Goal: Check status: Check status

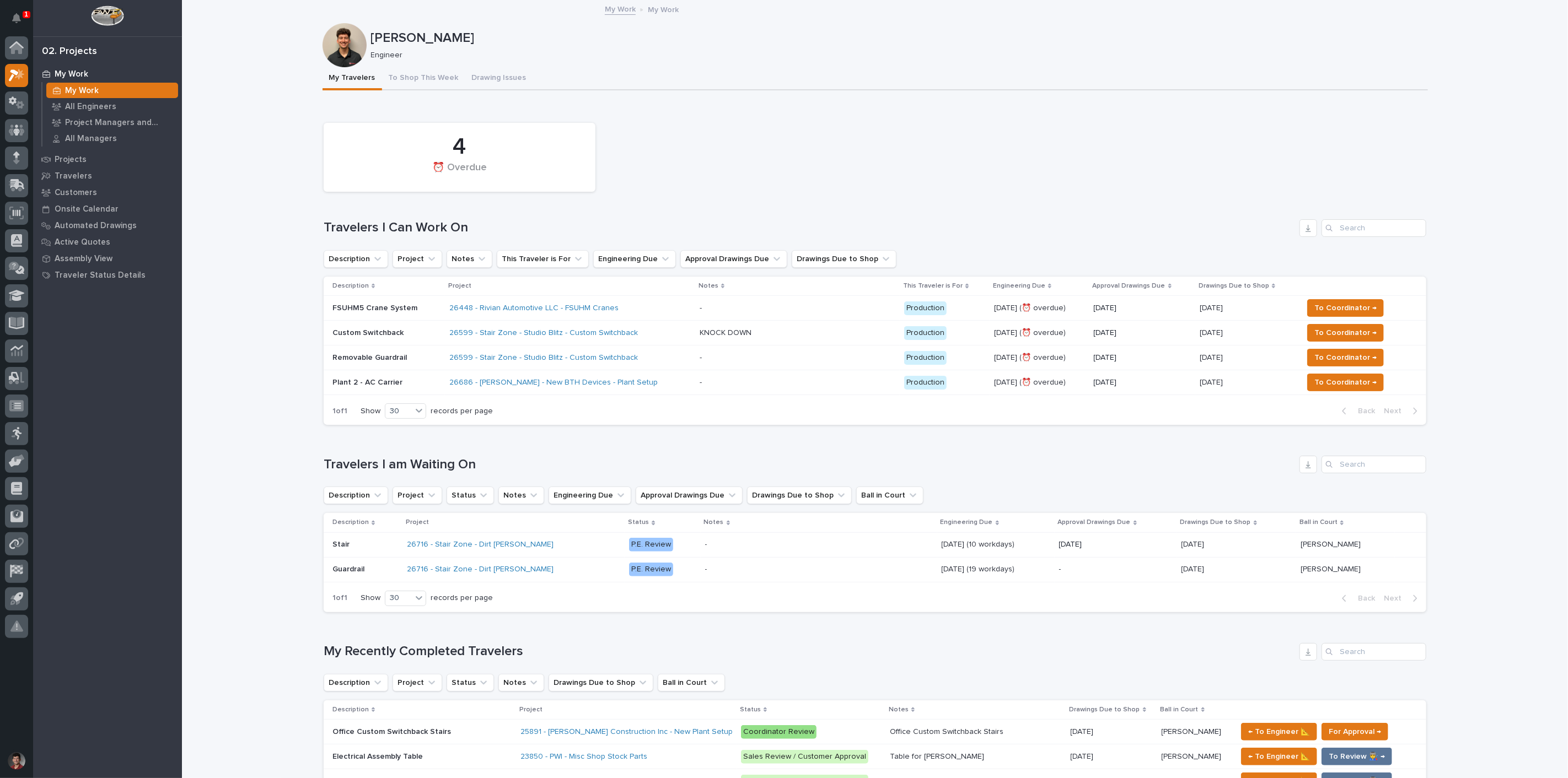
click at [714, 146] on div "4 ⏰ Overdue" at bounding box center [875, 157] width 1114 height 80
click at [19, 12] on button "Notifications" at bounding box center [16, 18] width 23 height 23
click at [714, 89] on div "My Travelers To Shop This Week Drawing Issues" at bounding box center [875, 78] width 1106 height 23
click at [825, 171] on div "4 ⏰ Overdue" at bounding box center [875, 157] width 1114 height 80
click at [445, 72] on button "To Shop This Week" at bounding box center [424, 78] width 84 height 23
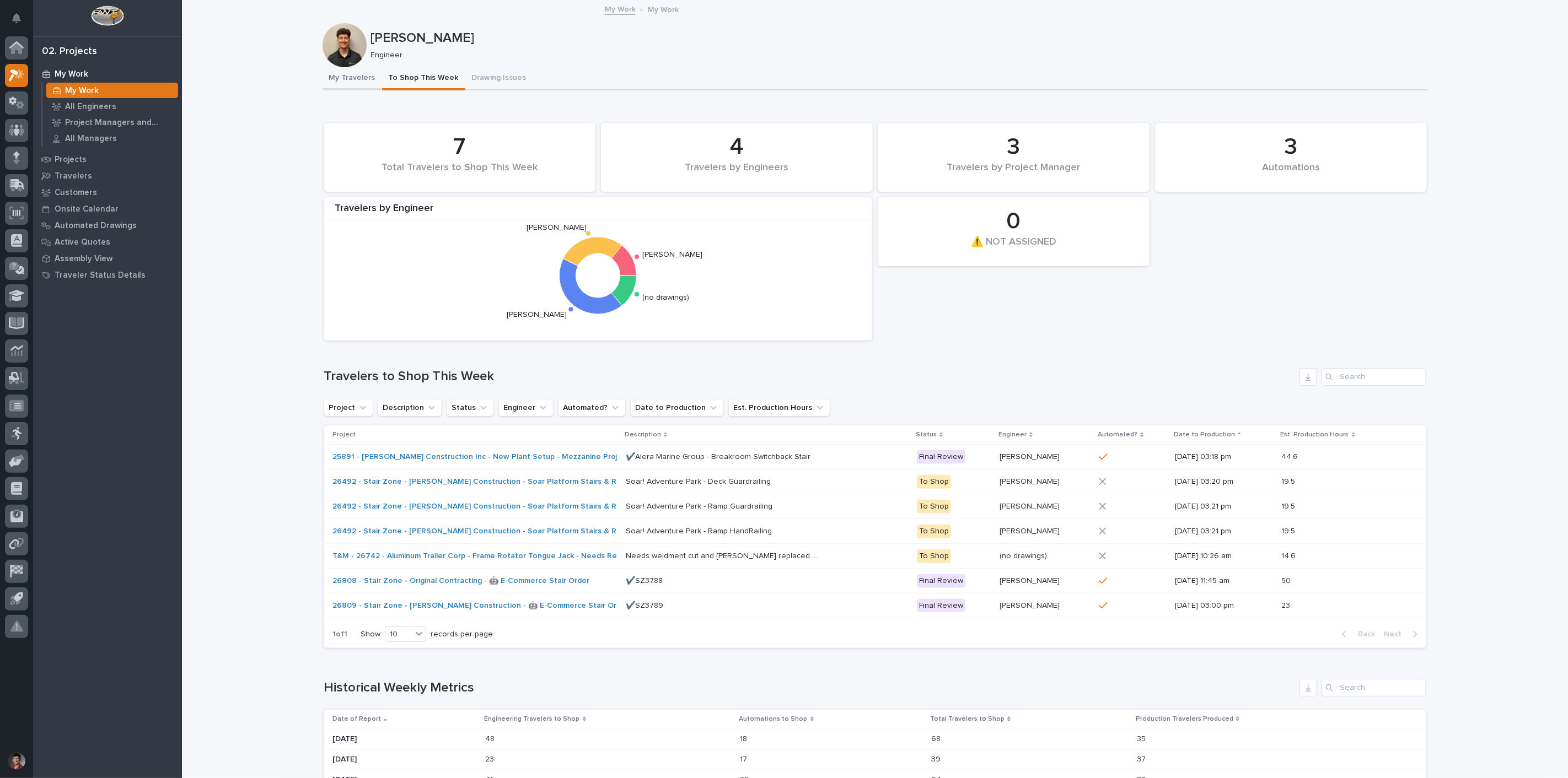
click at [335, 76] on button "My Travelers" at bounding box center [352, 78] width 60 height 23
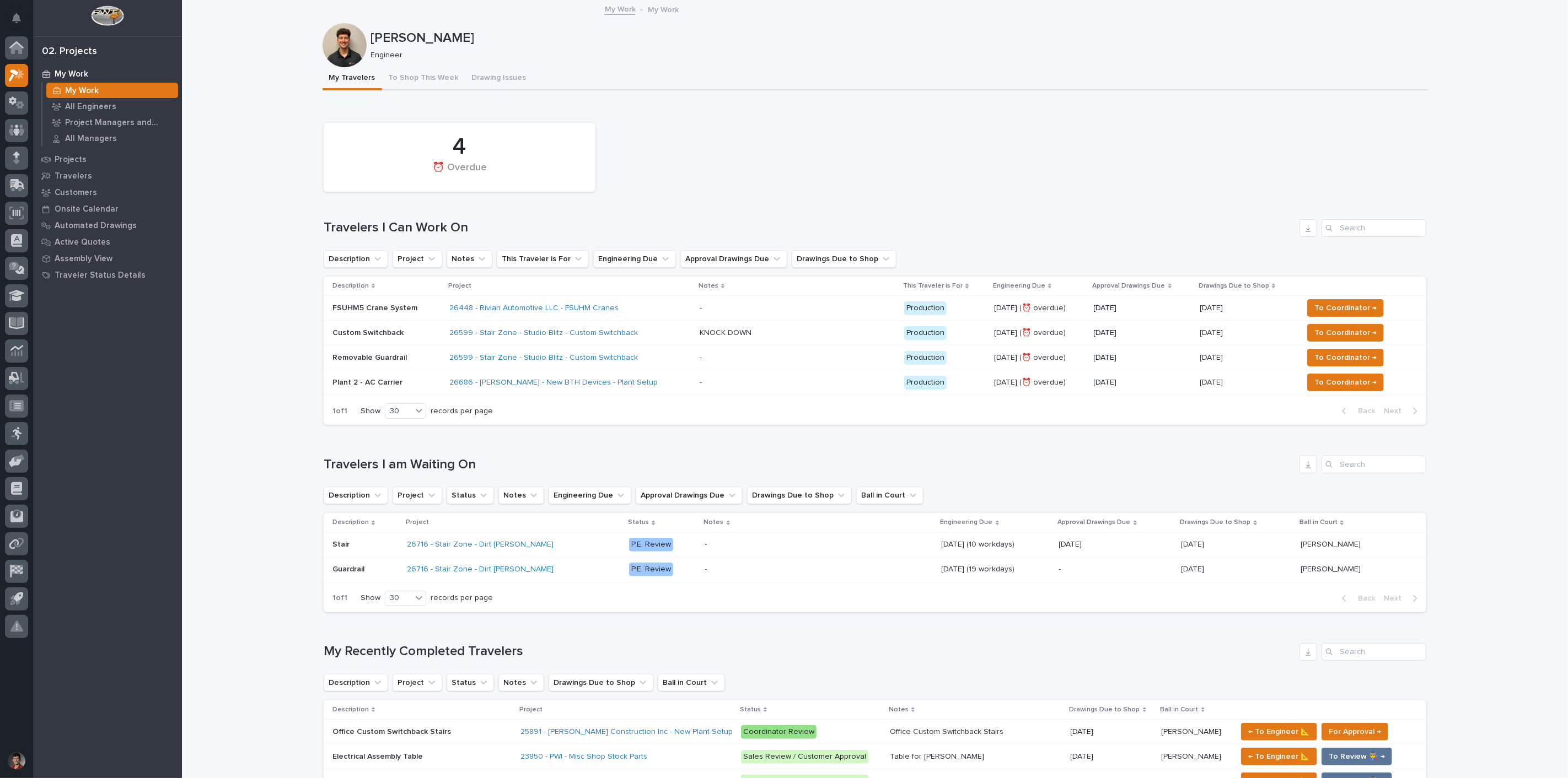
click at [322, 68] on button "My Travelers" at bounding box center [352, 78] width 60 height 23
click at [772, 170] on div "4 ⏰ Overdue" at bounding box center [875, 157] width 1114 height 80
click at [751, 182] on div "4 ⏰ Overdue" at bounding box center [875, 157] width 1114 height 80
